Goal: Task Accomplishment & Management: Manage account settings

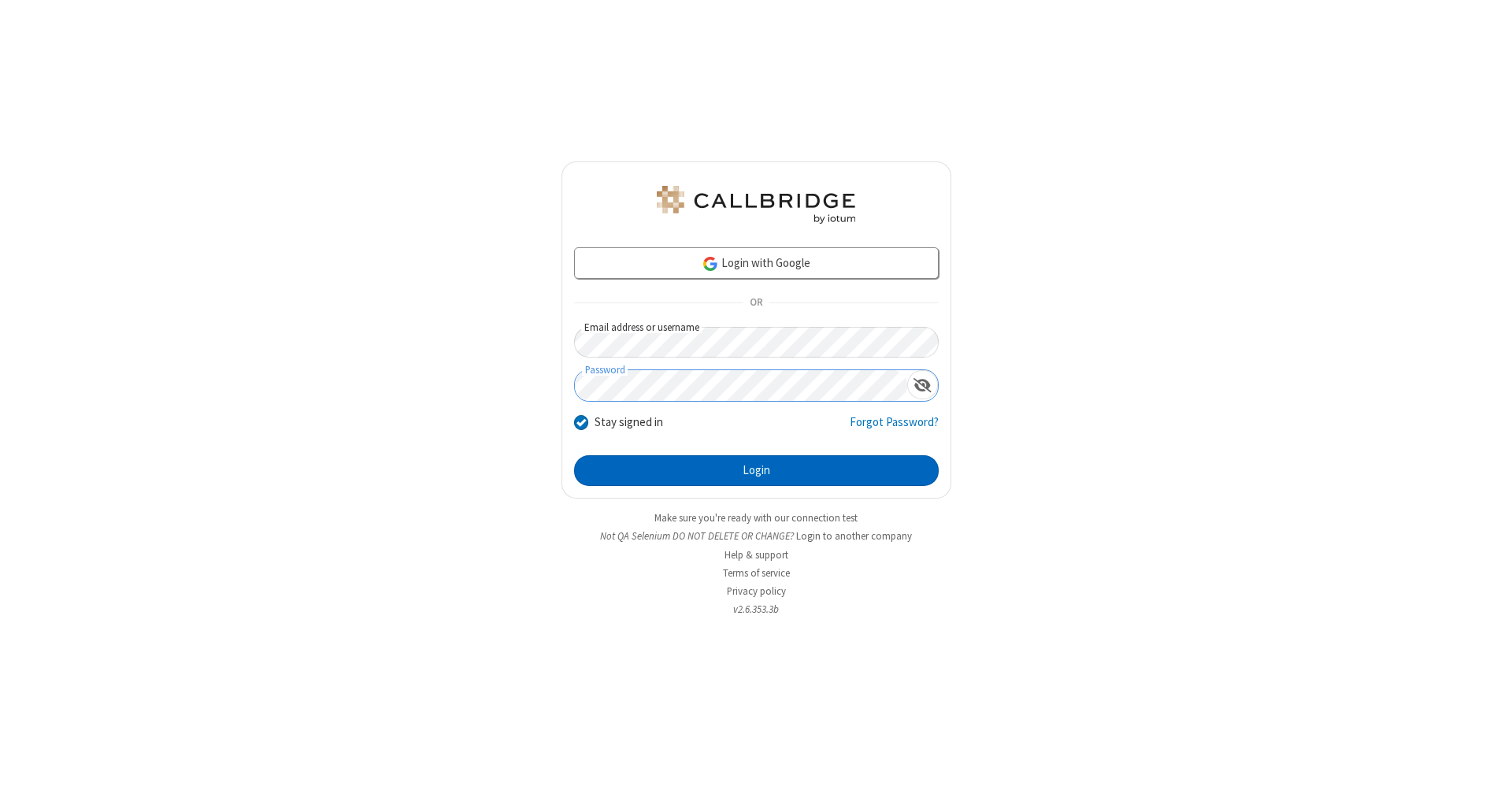
click at [756, 471] on button "Login" at bounding box center [756, 471] width 364 height 32
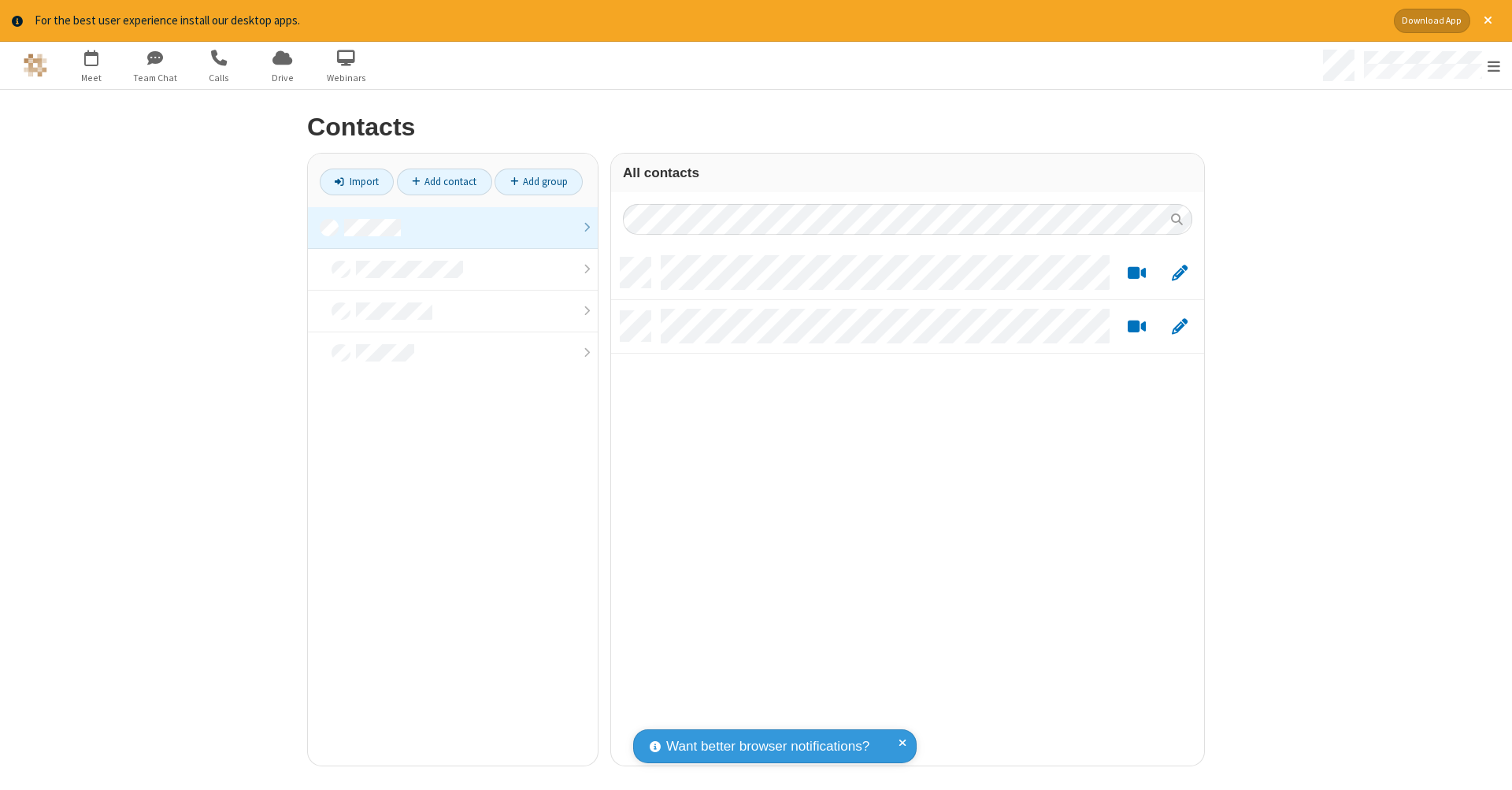
scroll to position [508, 581]
click at [444, 181] on link "Add contact" at bounding box center [445, 182] width 95 height 27
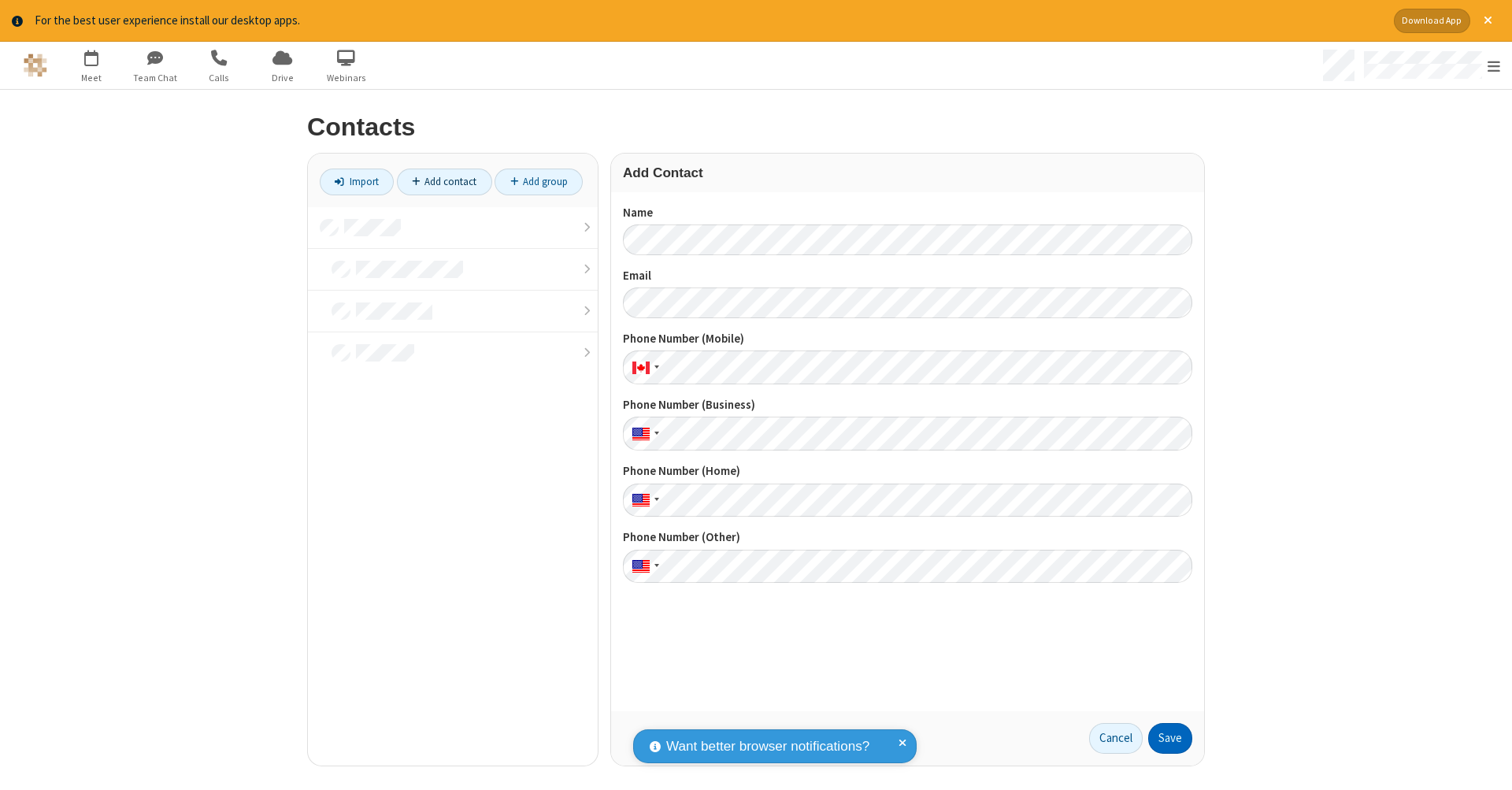
click at [1170, 739] on button "Save" at bounding box center [1170, 740] width 44 height 32
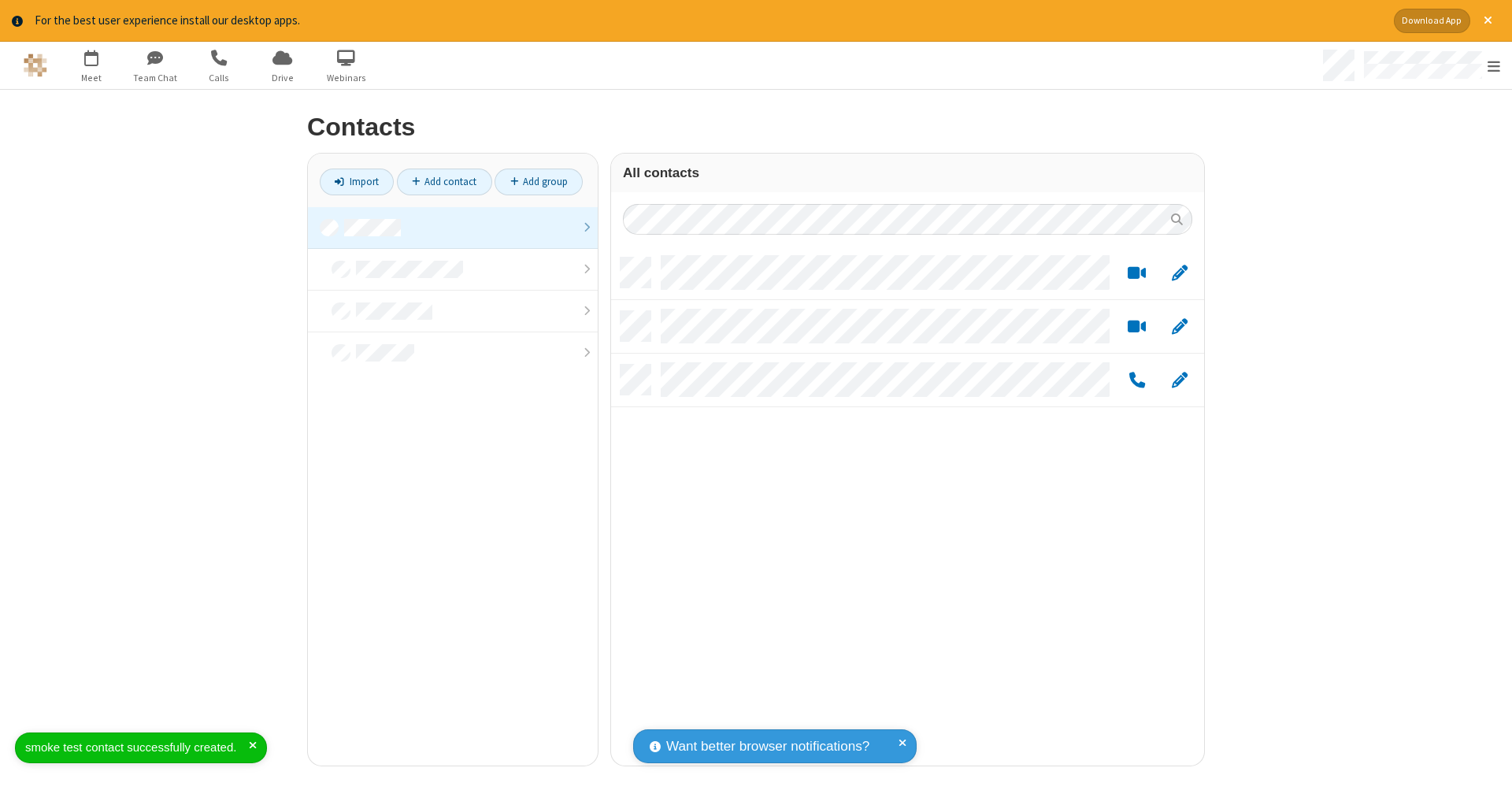
scroll to position [508, 581]
